Goal: Information Seeking & Learning: Learn about a topic

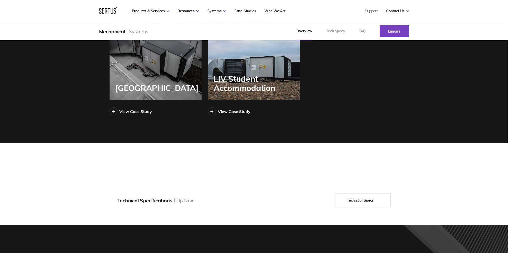
scroll to position [757, 0]
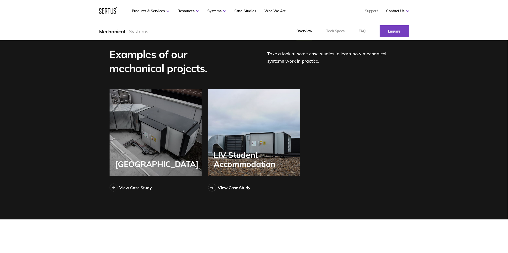
click at [148, 143] on div "[GEOGRAPHIC_DATA]" at bounding box center [156, 132] width 92 height 87
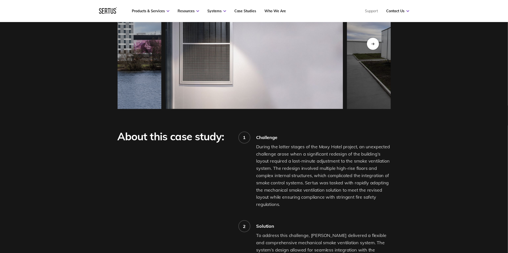
scroll to position [416, 0]
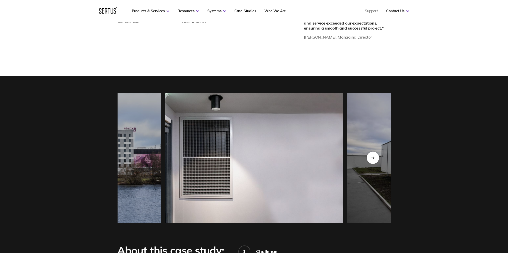
click at [373, 160] on div "Next slide" at bounding box center [373, 157] width 12 height 12
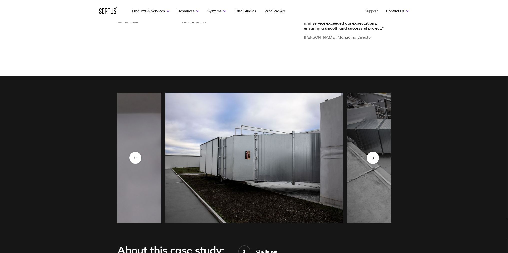
click at [373, 160] on div "Next slide" at bounding box center [373, 157] width 12 height 12
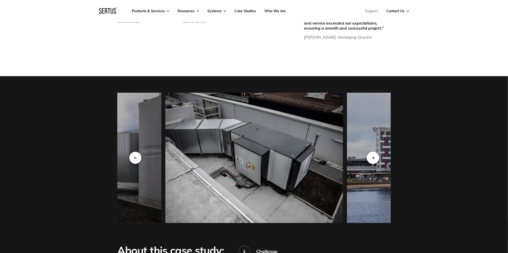
click at [373, 160] on div "Next slide" at bounding box center [373, 157] width 12 height 12
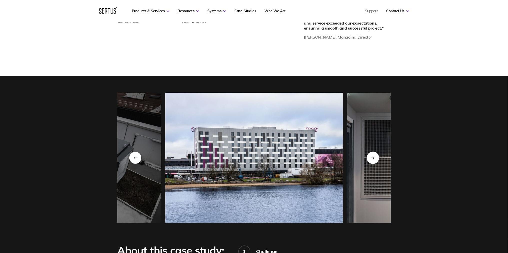
click at [372, 159] on icon "Next slide" at bounding box center [372, 157] width 3 height 3
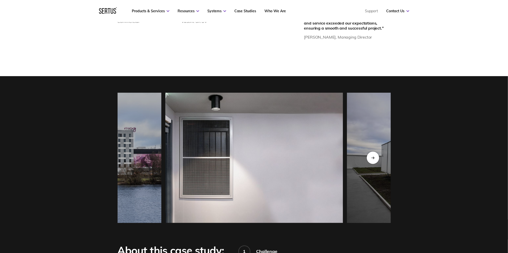
click at [377, 159] on div "Next slide" at bounding box center [373, 157] width 12 height 12
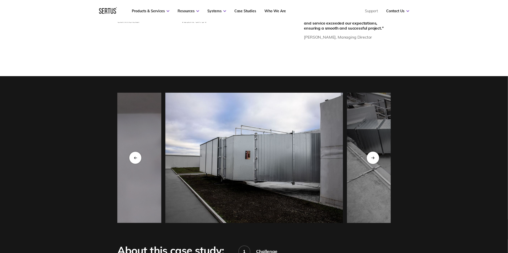
click at [377, 159] on div "Next slide" at bounding box center [373, 157] width 12 height 12
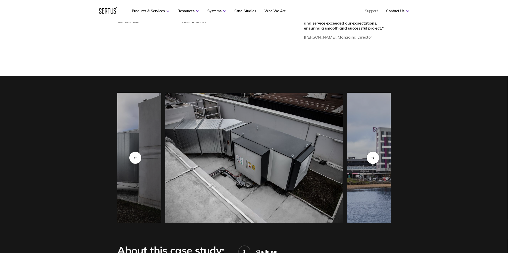
click at [377, 159] on div "Next slide" at bounding box center [373, 157] width 12 height 12
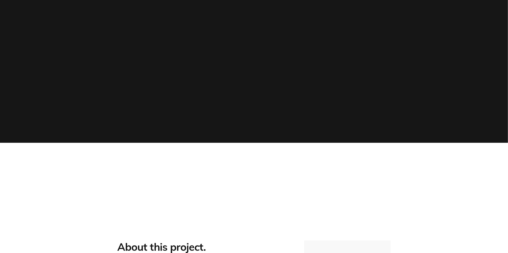
scroll to position [0, 0]
